Goal: Task Accomplishment & Management: Manage account settings

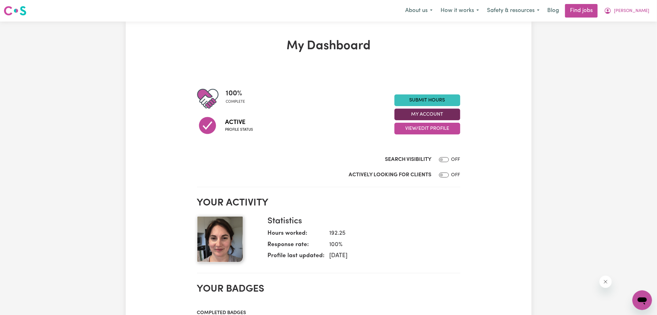
click at [411, 117] on button "My Account" at bounding box center [427, 115] width 66 height 12
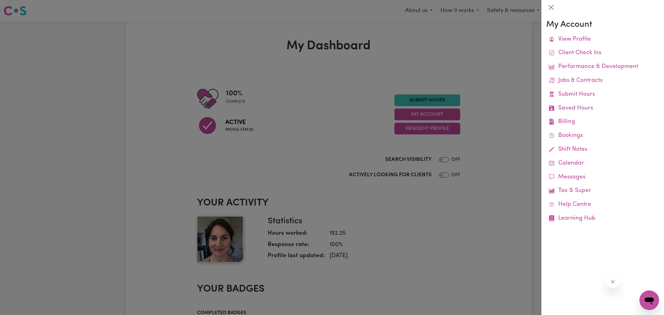
click at [486, 35] on div at bounding box center [332, 157] width 664 height 315
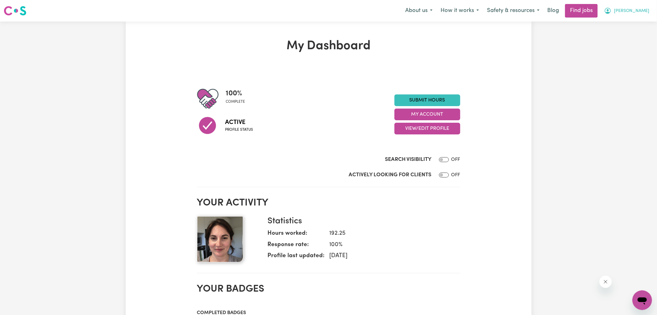
click at [639, 10] on span "[PERSON_NAME]" at bounding box center [631, 11] width 35 height 7
click at [615, 43] on link "Logout" at bounding box center [628, 47] width 49 height 12
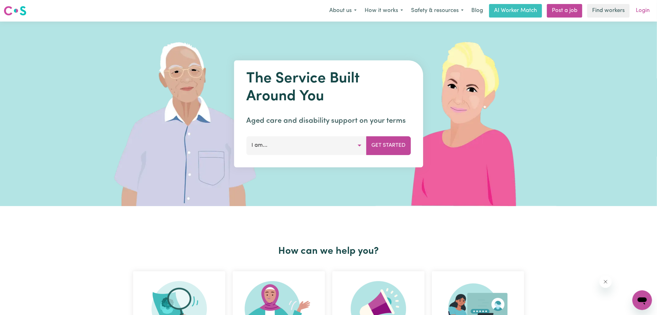
click at [644, 12] on link "Login" at bounding box center [642, 11] width 21 height 14
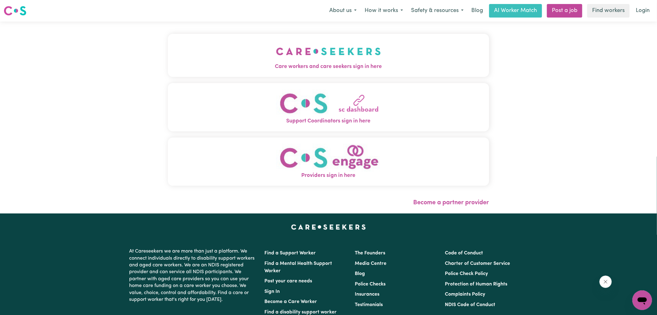
click at [381, 57] on button "Care workers and care seekers sign in here" at bounding box center [328, 55] width 321 height 43
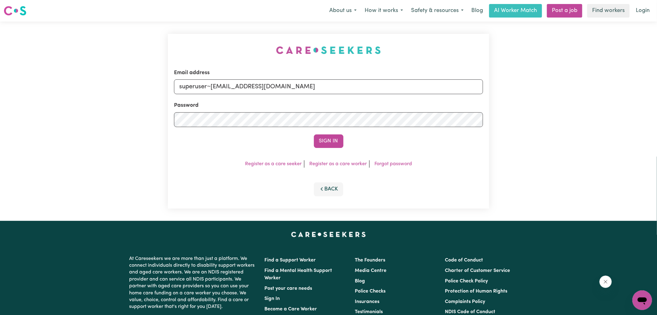
click at [186, 29] on div "Email address superuser~[EMAIL_ADDRESS][DOMAIN_NAME] Password Sign In Register …" at bounding box center [328, 121] width 329 height 199
drag, startPoint x: 211, startPoint y: 88, endPoint x: 482, endPoint y: 109, distance: 271.4
click at [482, 110] on form "Email address superuser~[EMAIL_ADDRESS][DOMAIN_NAME] Password Sign In" at bounding box center [328, 108] width 309 height 79
type input "[EMAIL_ADDRESS][DOMAIN_NAME]"
click at [314, 134] on button "Sign In" at bounding box center [329, 141] width 30 height 14
